Goal: Information Seeking & Learning: Learn about a topic

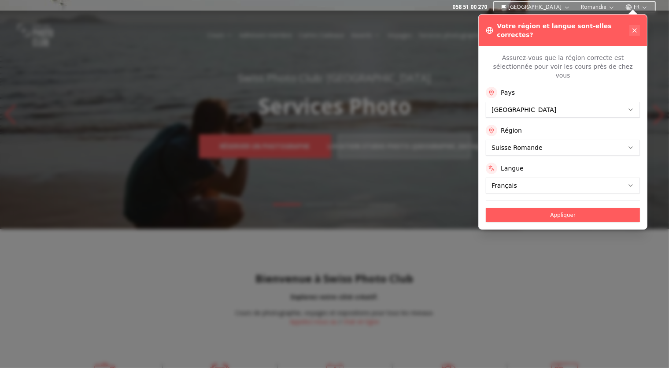
click at [635, 27] on icon at bounding box center [634, 30] width 7 height 7
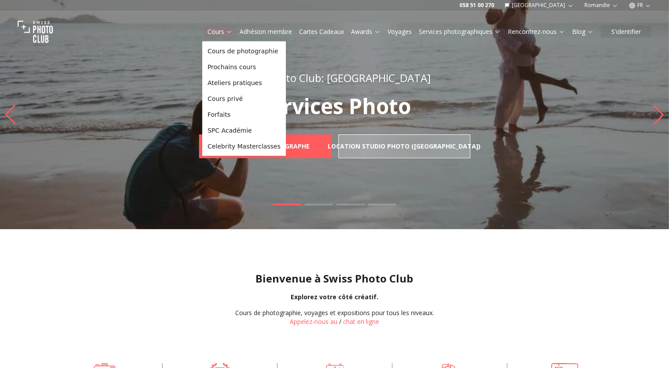
click at [222, 32] on link "Cours" at bounding box center [219, 31] width 25 height 9
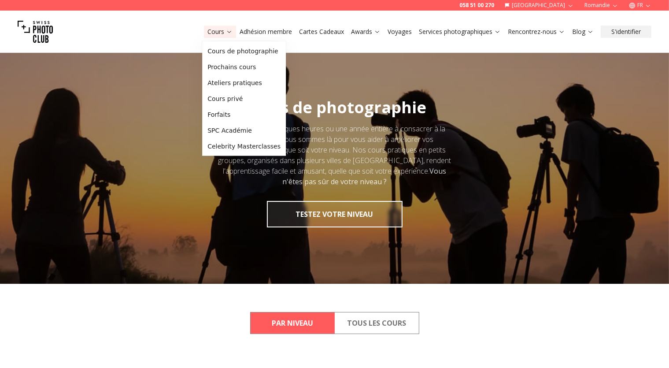
click at [223, 30] on link "Cours" at bounding box center [219, 31] width 25 height 9
click at [233, 83] on link "Ateliers pratiques" at bounding box center [244, 83] width 80 height 16
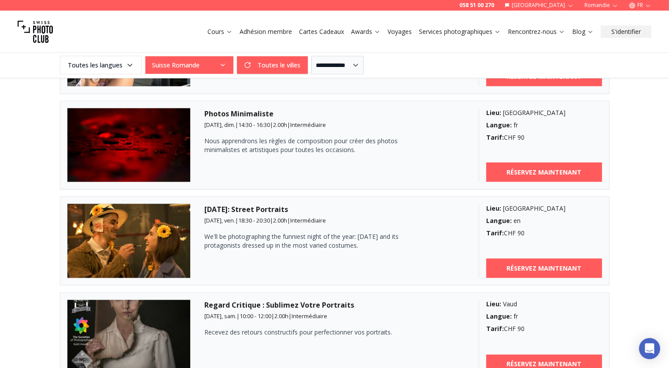
scroll to position [1441, 0]
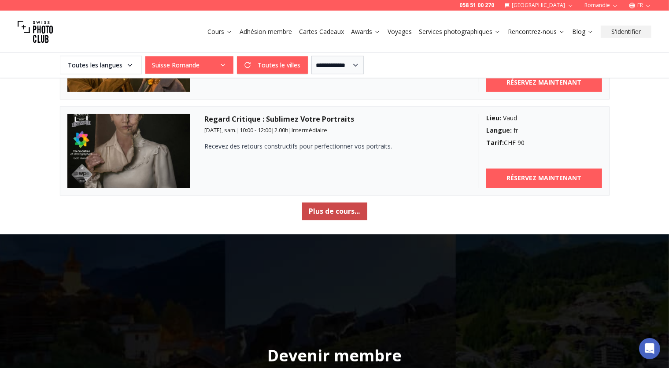
click at [344, 204] on button "Plus de cours..." at bounding box center [334, 212] width 65 height 18
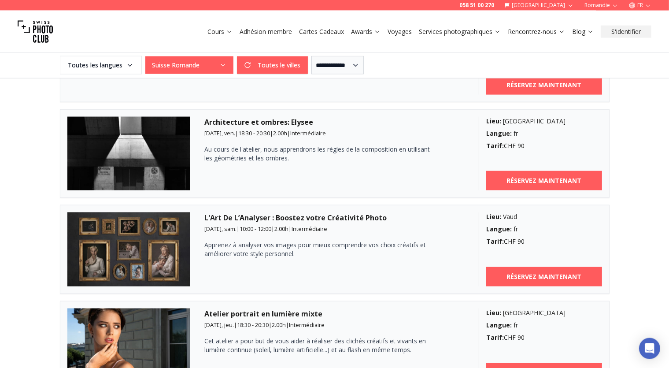
scroll to position [1069, 0]
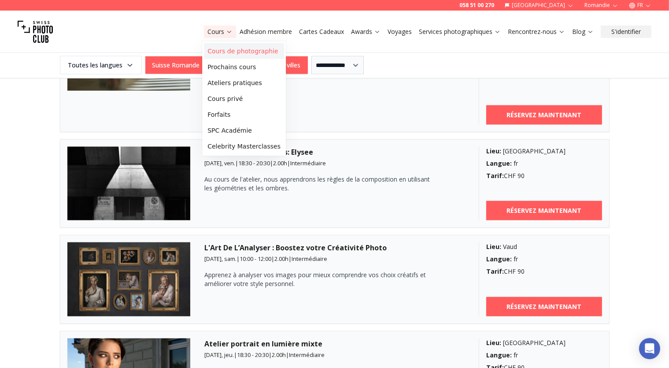
click at [225, 51] on link "Cours de photographie" at bounding box center [244, 51] width 80 height 16
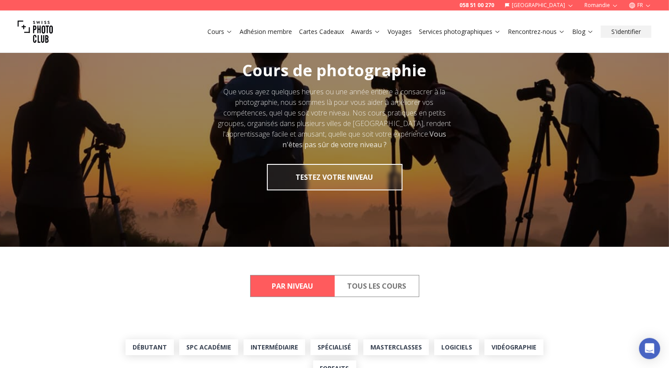
scroll to position [139, 0]
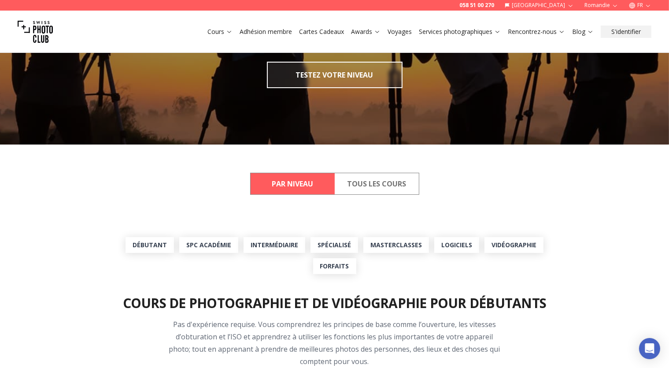
click at [374, 182] on button "Tous les cours" at bounding box center [377, 183] width 84 height 21
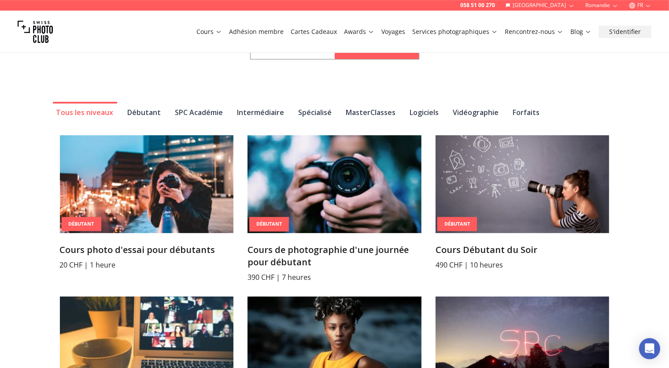
scroll to position [279, 0]
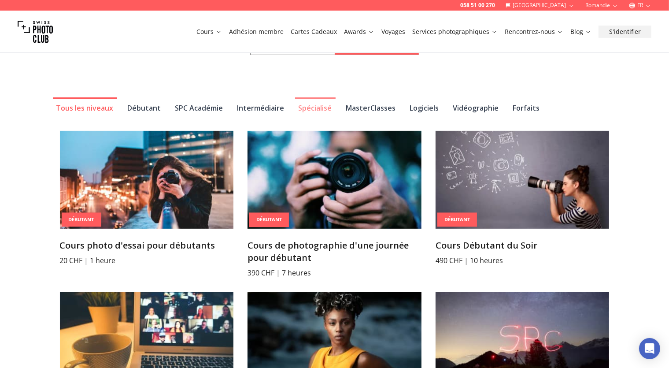
click at [295, 108] on button "Spécialisé" at bounding box center [315, 106] width 41 height 19
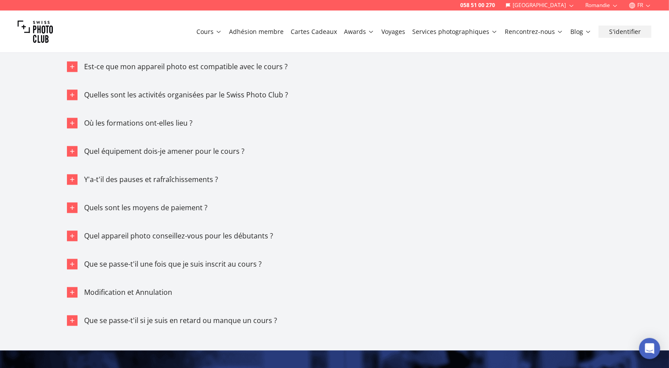
scroll to position [1999, 0]
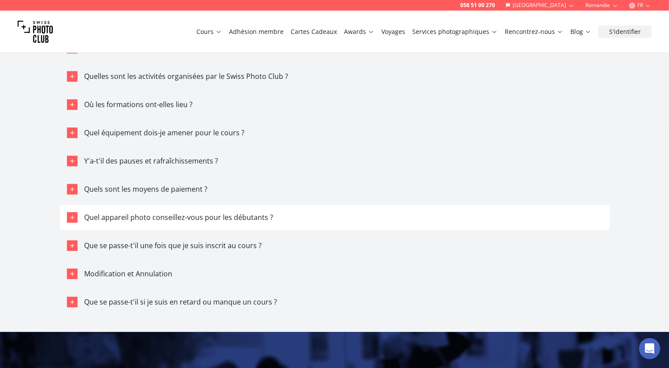
click at [209, 205] on button "Quel appareil photo conseillez-vous pour les débutants ?" at bounding box center [335, 217] width 550 height 25
